Goal: Task Accomplishment & Management: Manage account settings

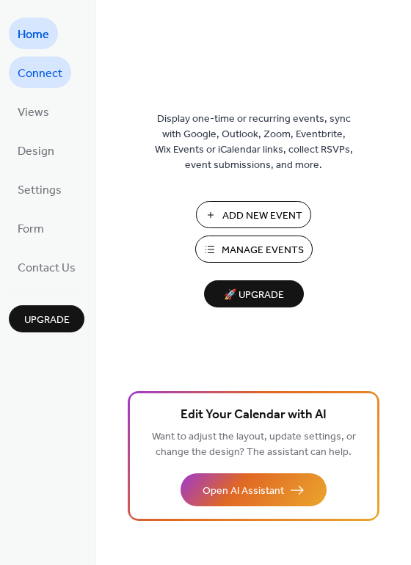
click at [47, 80] on span "Connect" at bounding box center [40, 73] width 45 height 23
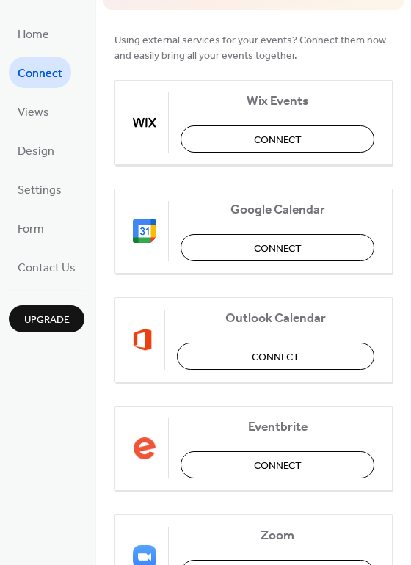
scroll to position [123, 0]
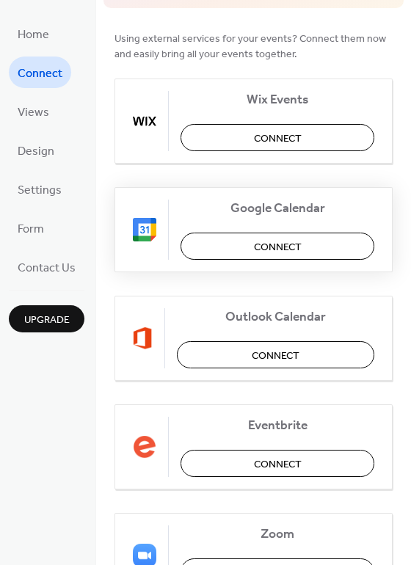
click at [263, 247] on span "Connect" at bounding box center [278, 246] width 48 height 15
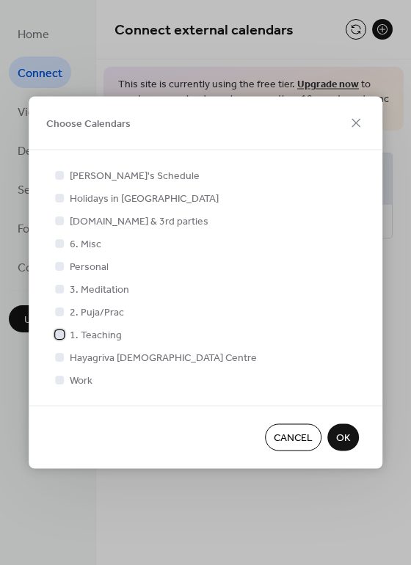
click at [63, 337] on div at bounding box center [59, 333] width 9 height 9
click at [60, 313] on div at bounding box center [59, 311] width 9 height 9
click at [60, 311] on div at bounding box center [59, 311] width 9 height 9
click at [59, 334] on icon at bounding box center [59, 334] width 5 height 4
click at [57, 290] on div at bounding box center [59, 288] width 9 height 9
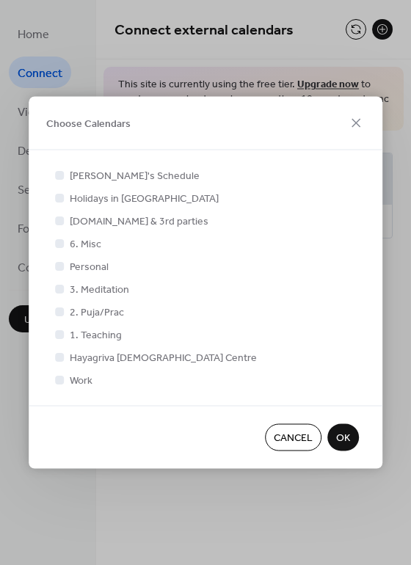
click at [59, 333] on div at bounding box center [59, 333] width 9 height 9
click at [59, 288] on icon at bounding box center [59, 288] width 6 height 6
click at [58, 334] on div at bounding box center [59, 333] width 9 height 9
click at [62, 334] on icon at bounding box center [59, 334] width 6 height 6
click at [61, 333] on div at bounding box center [59, 333] width 9 height 9
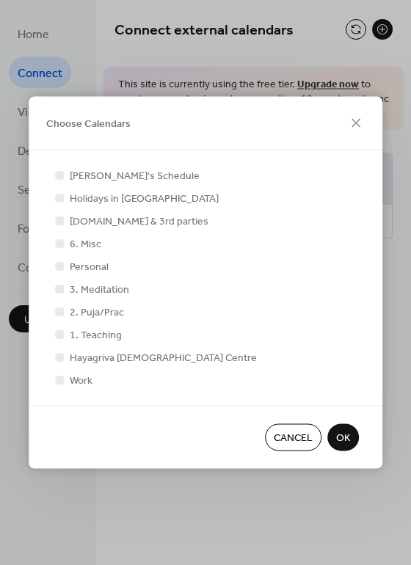
click at [337, 437] on span "OK" at bounding box center [343, 438] width 14 height 15
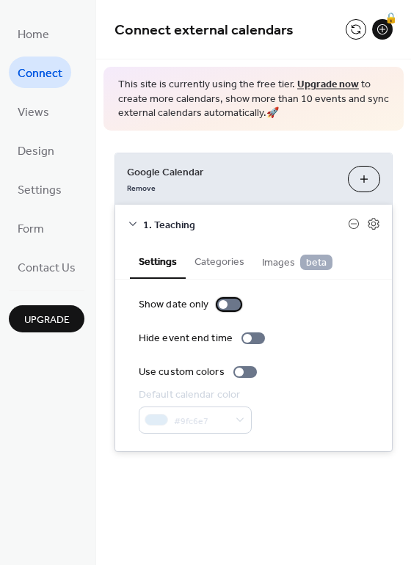
click at [230, 309] on div at bounding box center [228, 305] width 23 height 12
click at [246, 339] on div at bounding box center [247, 338] width 9 height 9
click at [244, 374] on div at bounding box center [244, 372] width 23 height 12
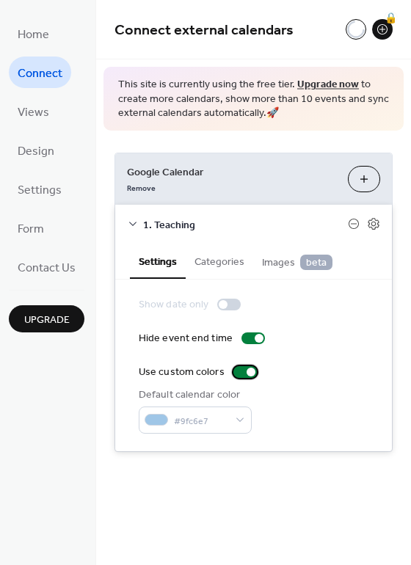
click at [246, 374] on div at bounding box center [250, 372] width 9 height 9
click at [218, 256] on button "Categories" at bounding box center [219, 261] width 67 height 34
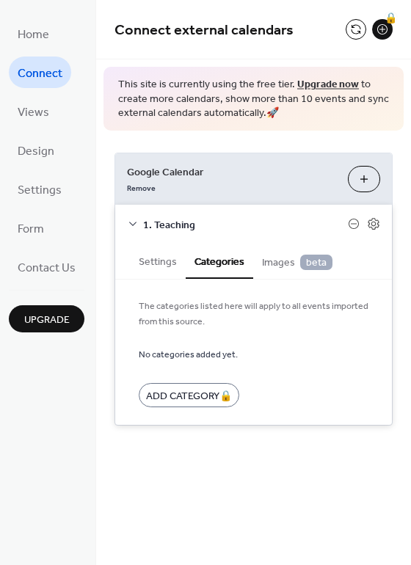
click at [281, 266] on span "Images beta" at bounding box center [297, 263] width 70 height 16
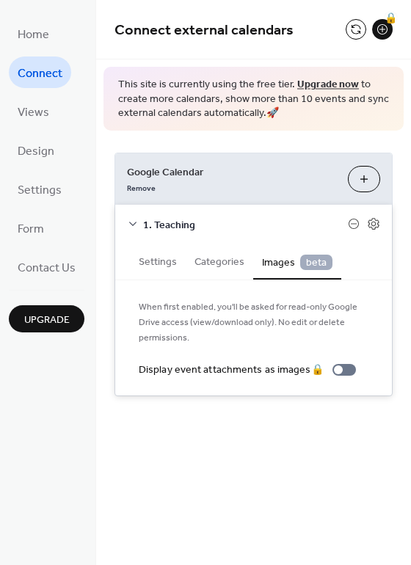
click at [150, 227] on span "1. Teaching" at bounding box center [245, 224] width 205 height 15
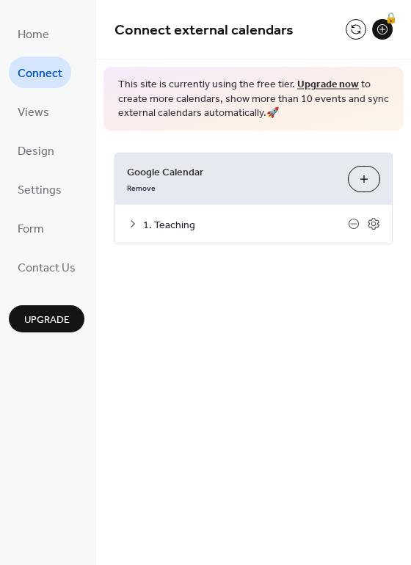
click at [150, 227] on span "1. Teaching" at bounding box center [245, 224] width 205 height 15
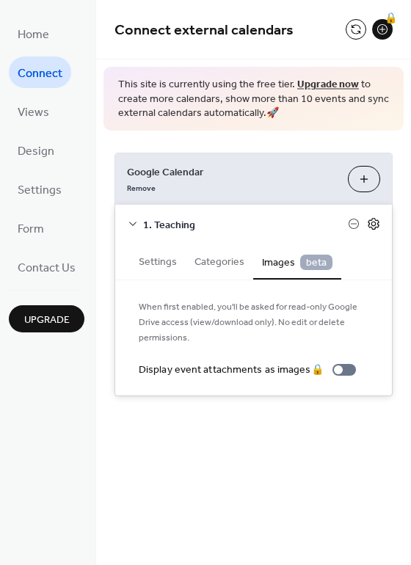
click at [376, 222] on icon at bounding box center [373, 223] width 13 height 13
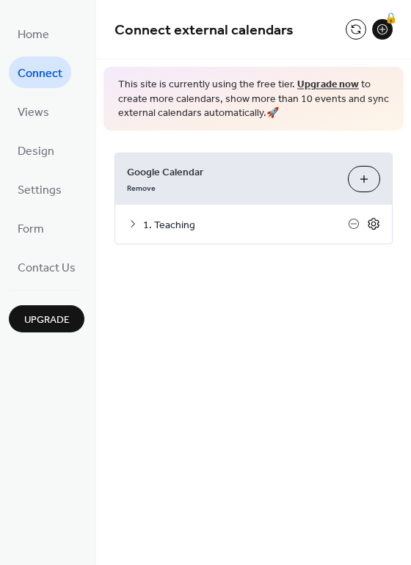
click at [376, 222] on icon at bounding box center [373, 223] width 13 height 13
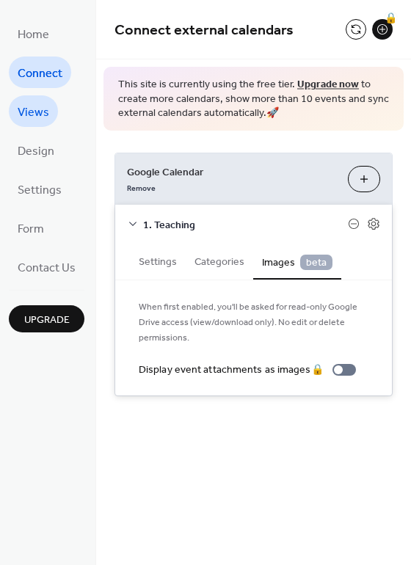
click at [37, 103] on span "Views" at bounding box center [34, 112] width 32 height 23
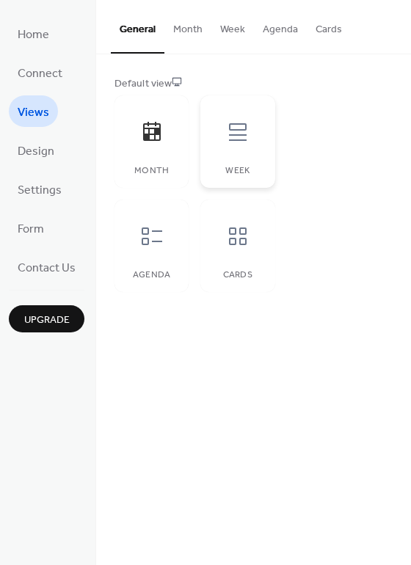
click at [254, 158] on div "Week" at bounding box center [237, 141] width 74 height 92
click at [174, 151] on div "Month" at bounding box center [151, 141] width 74 height 92
click at [164, 231] on div at bounding box center [152, 236] width 44 height 44
click at [235, 235] on icon at bounding box center [237, 235] width 23 height 23
click at [147, 158] on div "Month" at bounding box center [151, 141] width 74 height 92
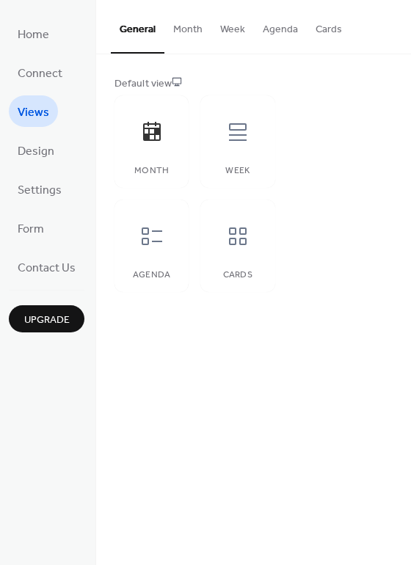
click at [187, 27] on button "Month" at bounding box center [187, 26] width 47 height 52
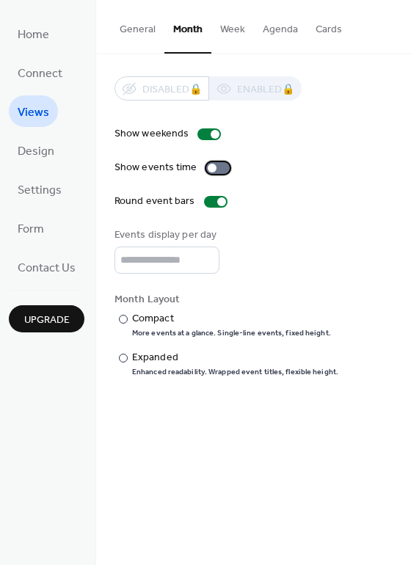
click at [219, 169] on div at bounding box center [217, 168] width 23 height 12
click at [217, 202] on div at bounding box center [221, 201] width 9 height 9
click at [217, 202] on div at bounding box center [215, 202] width 23 height 12
click at [204, 257] on input "*" at bounding box center [166, 259] width 105 height 27
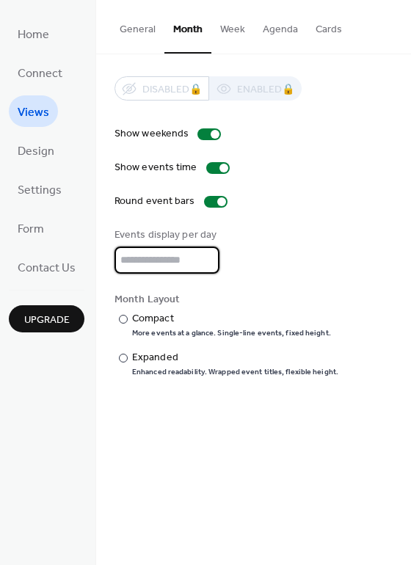
type input "*"
click at [204, 257] on input "*" at bounding box center [166, 259] width 105 height 27
click at [157, 319] on div "Compact" at bounding box center [230, 318] width 196 height 15
click at [164, 367] on div "Enhanced readability. Wrapped event titles, flexible height." at bounding box center [235, 372] width 206 height 10
click at [230, 34] on button "Week" at bounding box center [232, 26] width 43 height 52
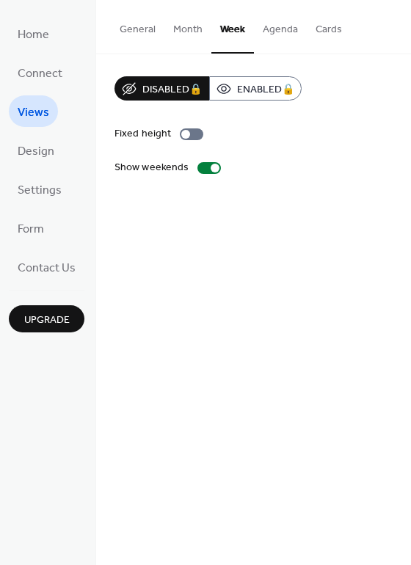
click at [191, 34] on button "Month" at bounding box center [187, 26] width 47 height 52
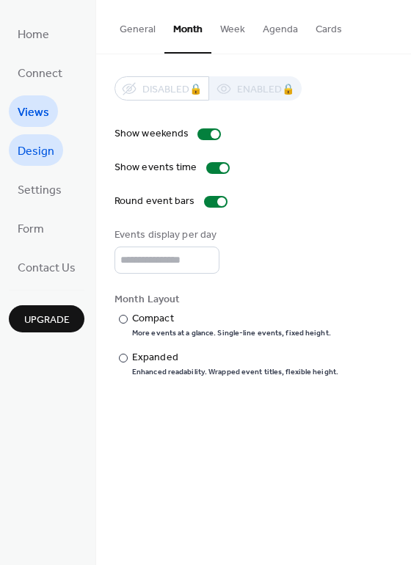
click at [46, 150] on span "Design" at bounding box center [36, 151] width 37 height 23
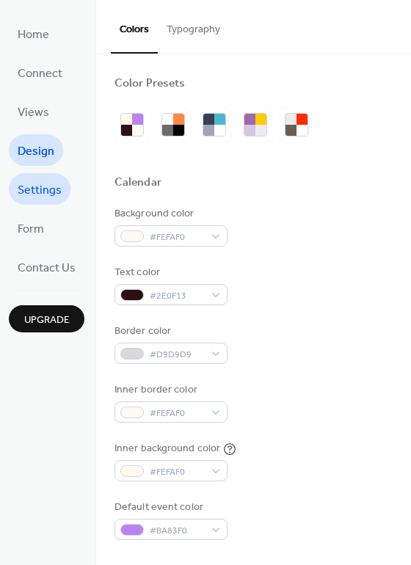
click at [39, 180] on span "Settings" at bounding box center [40, 190] width 44 height 23
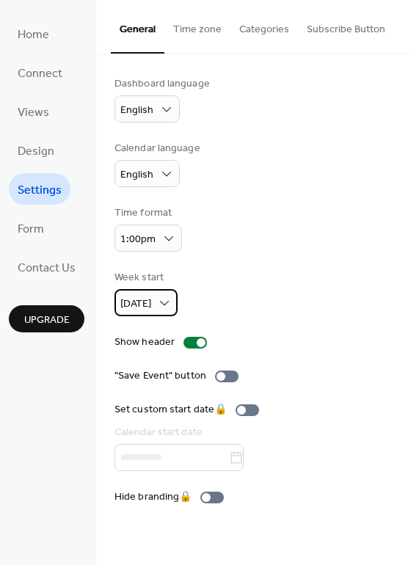
click at [148, 297] on span "[DATE]" at bounding box center [135, 304] width 31 height 20
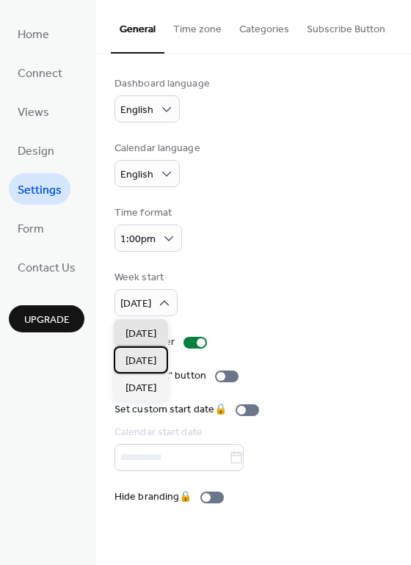
click at [145, 355] on span "[DATE]" at bounding box center [140, 361] width 31 height 15
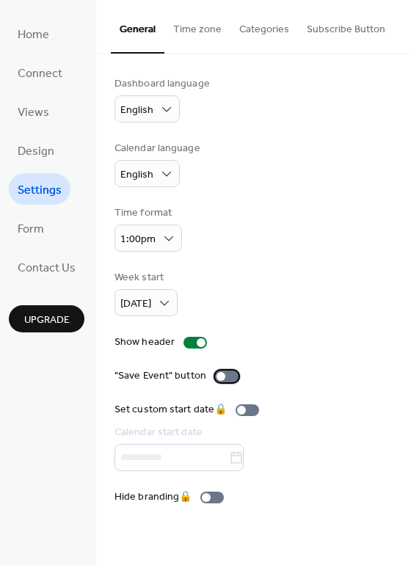
click at [233, 376] on div at bounding box center [226, 376] width 23 height 12
click at [233, 376] on div at bounding box center [232, 376] width 9 height 9
click at [258, 26] on button "Categories" at bounding box center [263, 26] width 67 height 52
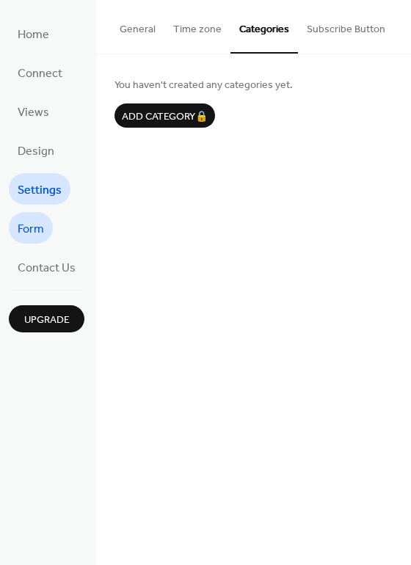
click at [35, 234] on span "Form" at bounding box center [31, 229] width 26 height 23
